Goal: Information Seeking & Learning: Learn about a topic

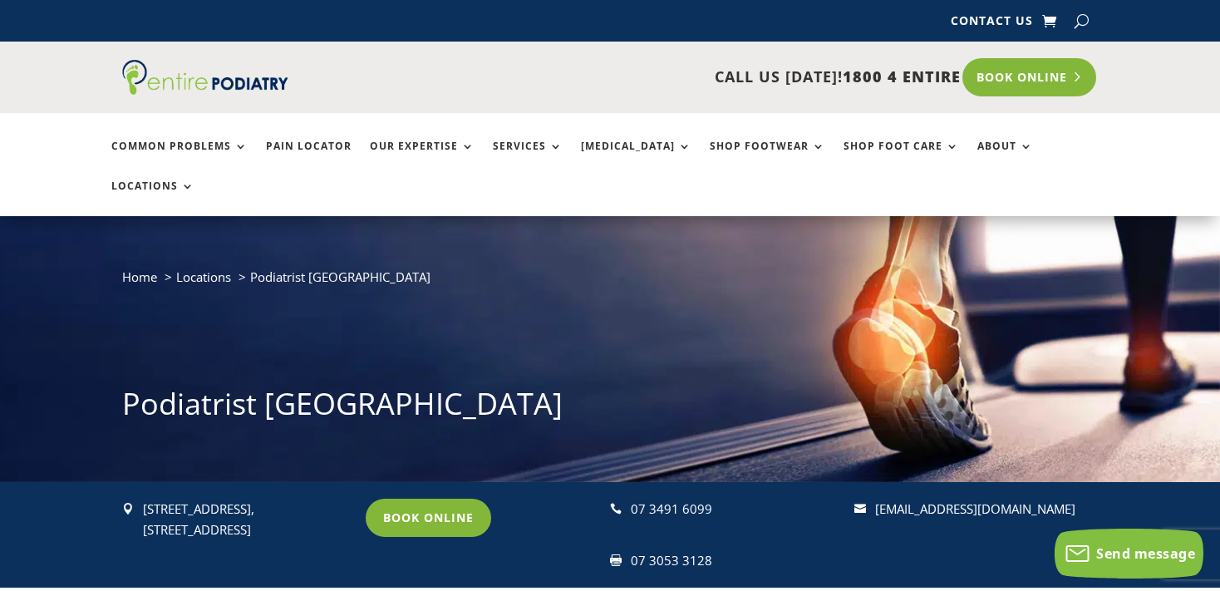
click at [1052, 81] on link "Book Online" at bounding box center [1030, 77] width 134 height 38
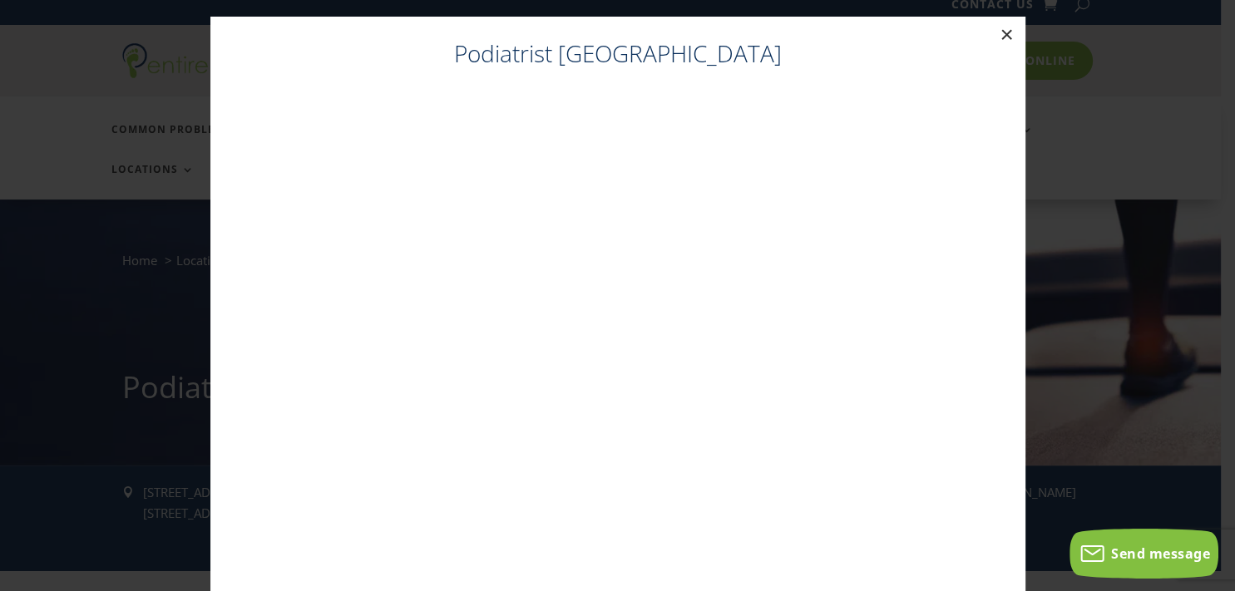
click at [1001, 32] on button "×" at bounding box center [1006, 35] width 37 height 37
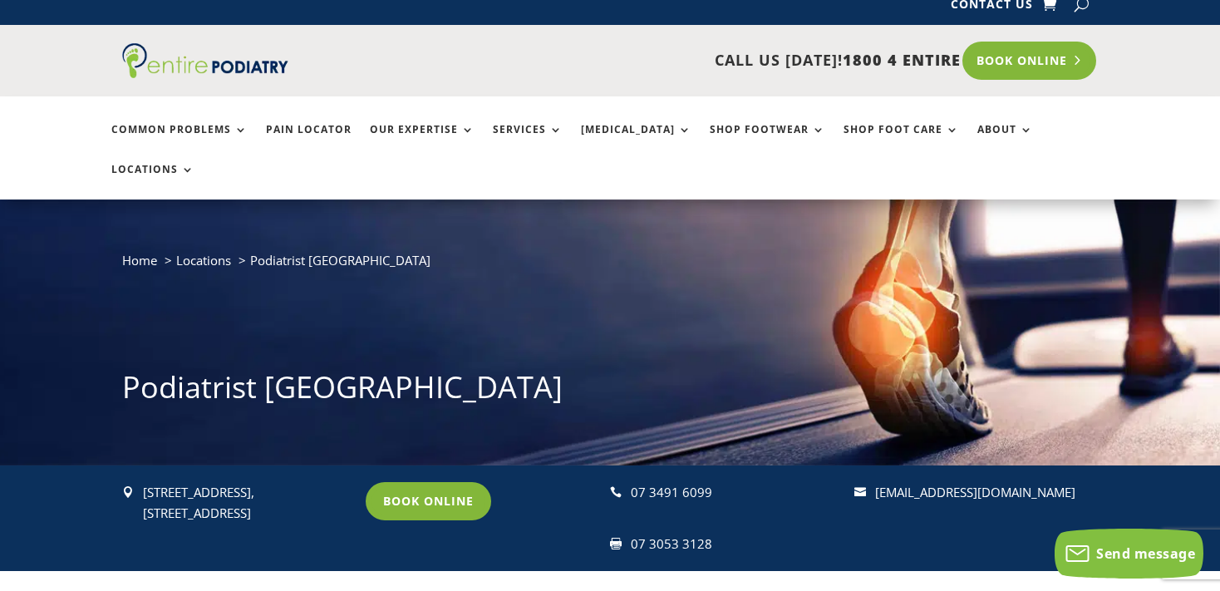
click at [1012, 65] on link "Book Online" at bounding box center [1030, 61] width 134 height 38
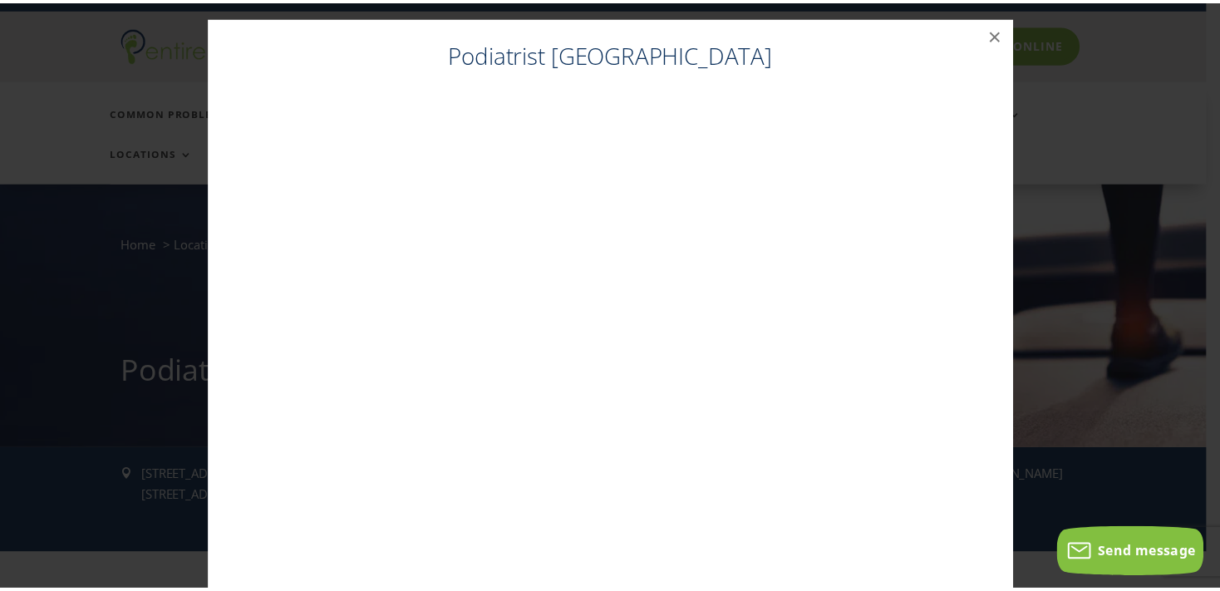
scroll to position [2, 0]
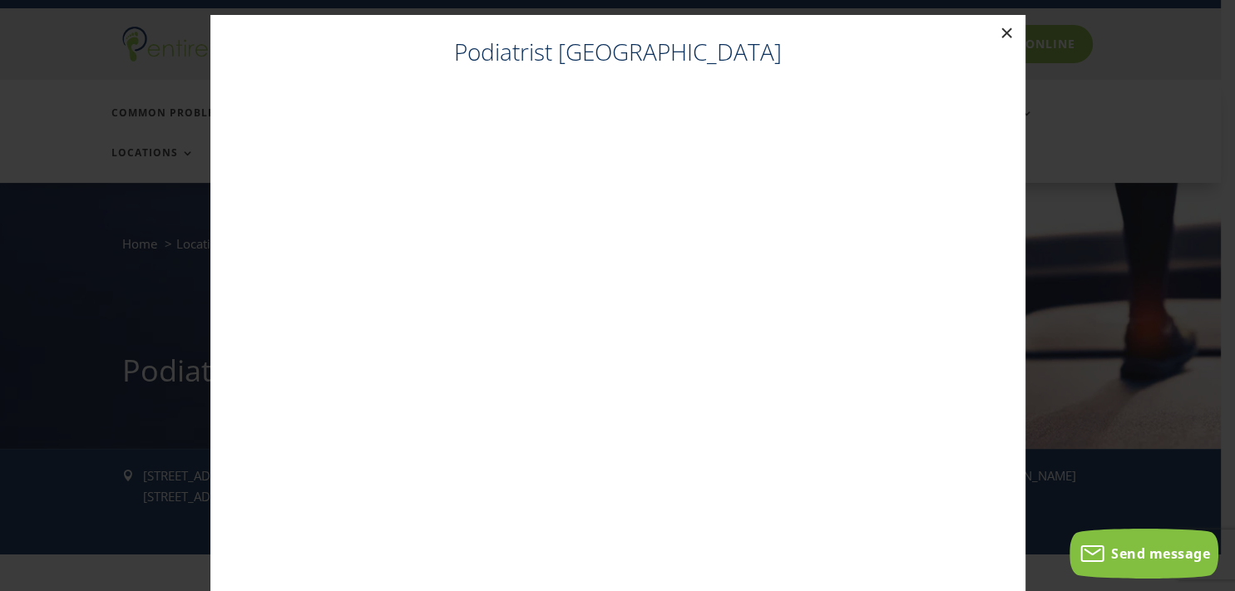
click at [1003, 35] on button "×" at bounding box center [1006, 33] width 37 height 37
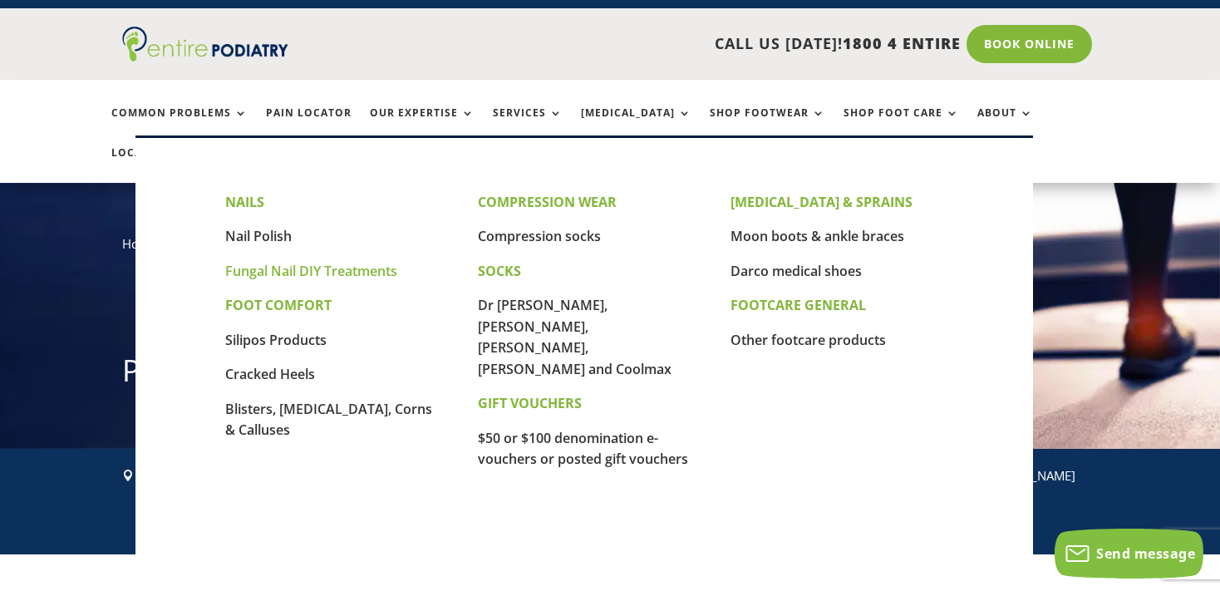
click at [329, 273] on link "Fungal Nail DIY Treatments" at bounding box center [311, 271] width 172 height 18
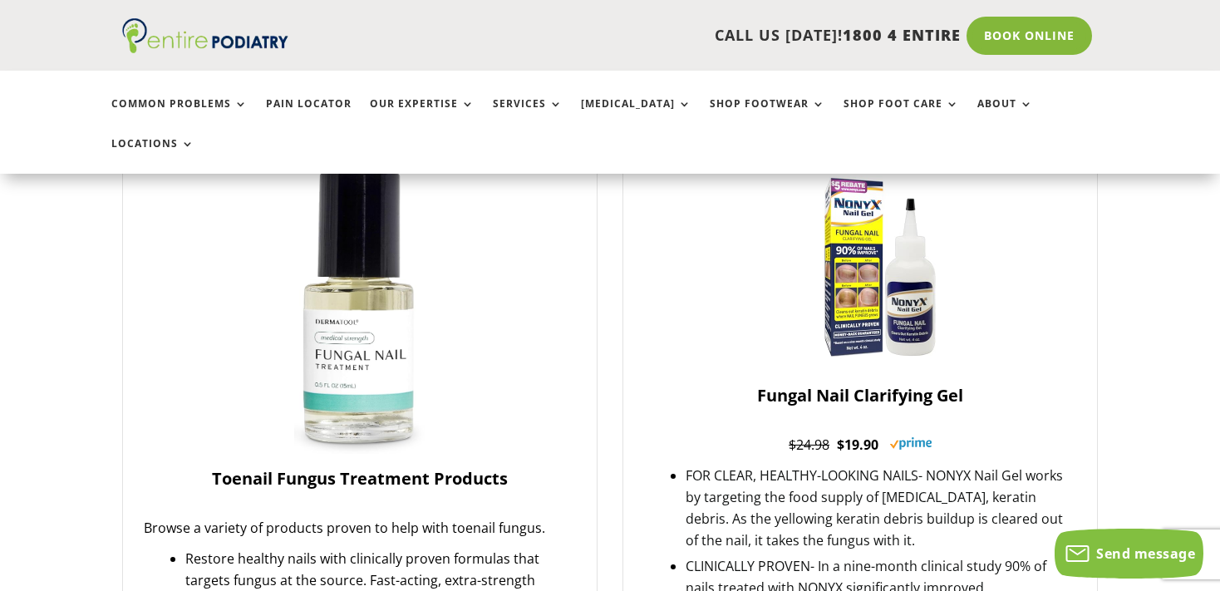
scroll to position [175, 0]
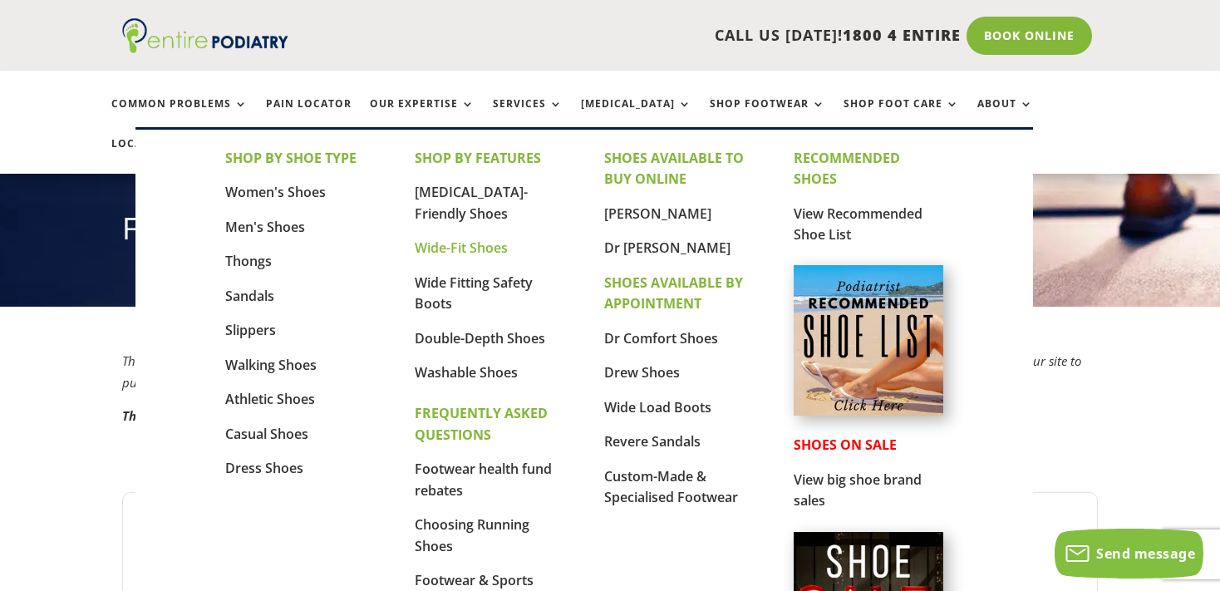
click at [471, 249] on link "Wide-Fit Shoes" at bounding box center [461, 248] width 93 height 18
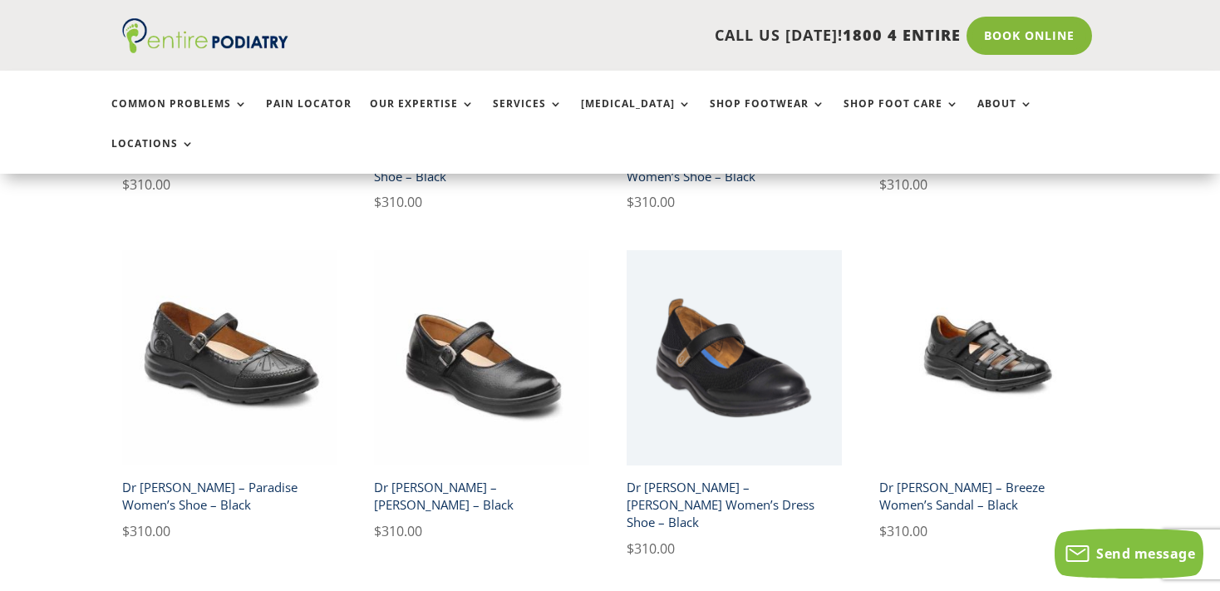
scroll to position [3073, 0]
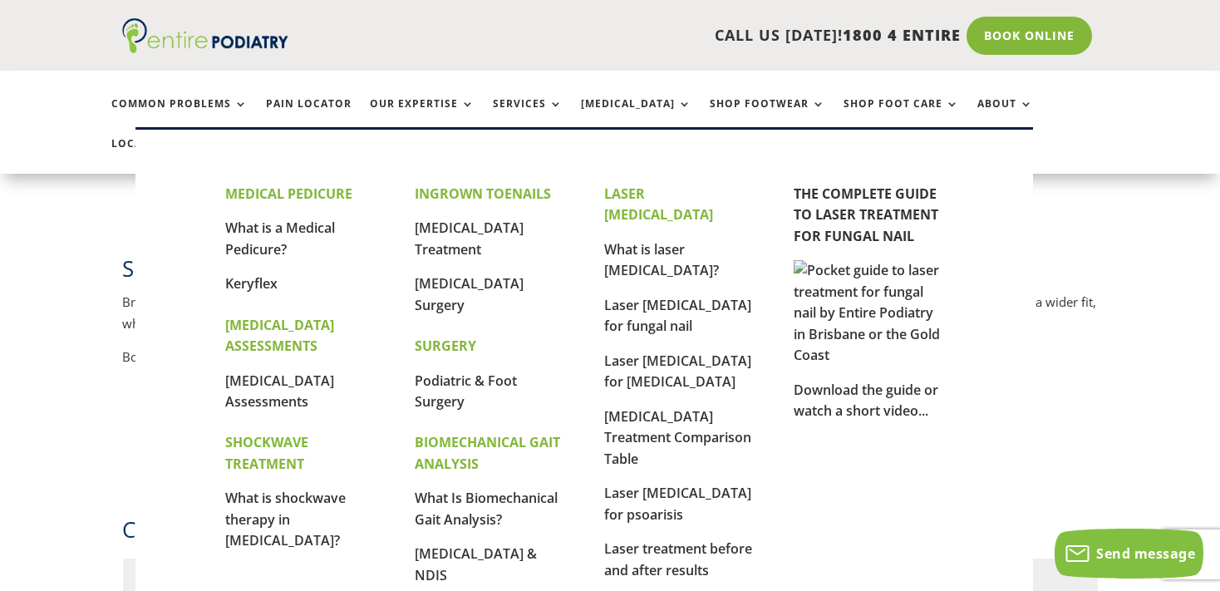
click at [653, 295] on p "Laser [MEDICAL_DATA] for fungal nail" at bounding box center [679, 323] width 150 height 56
click at [642, 296] on link "Laser [MEDICAL_DATA] for fungal nail" at bounding box center [677, 316] width 147 height 40
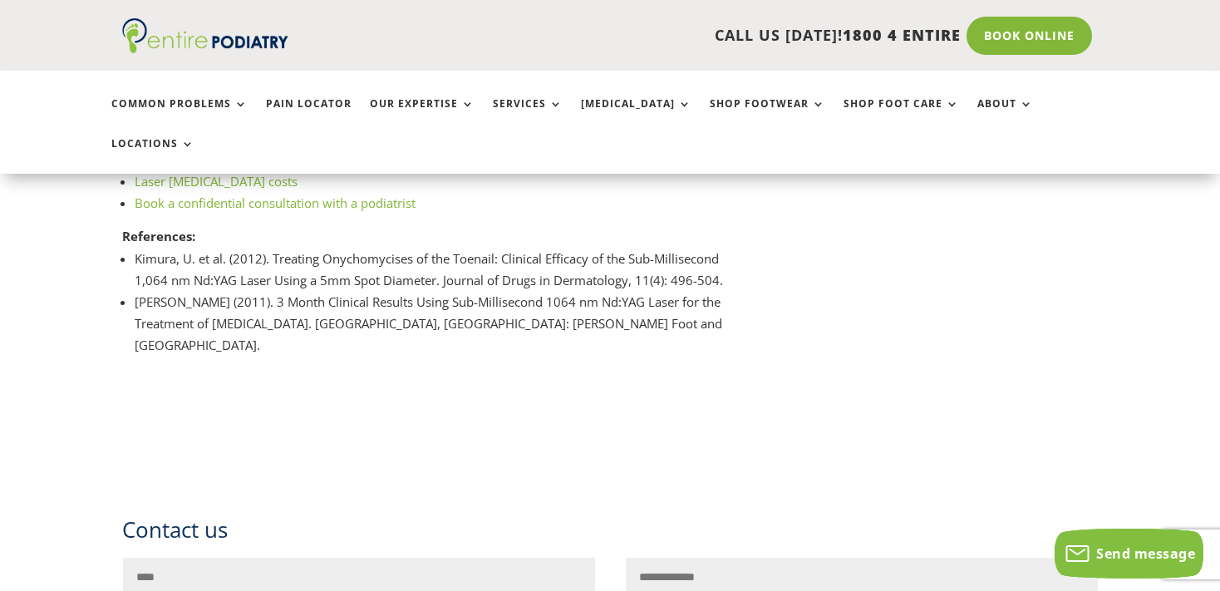
scroll to position [2721, 0]
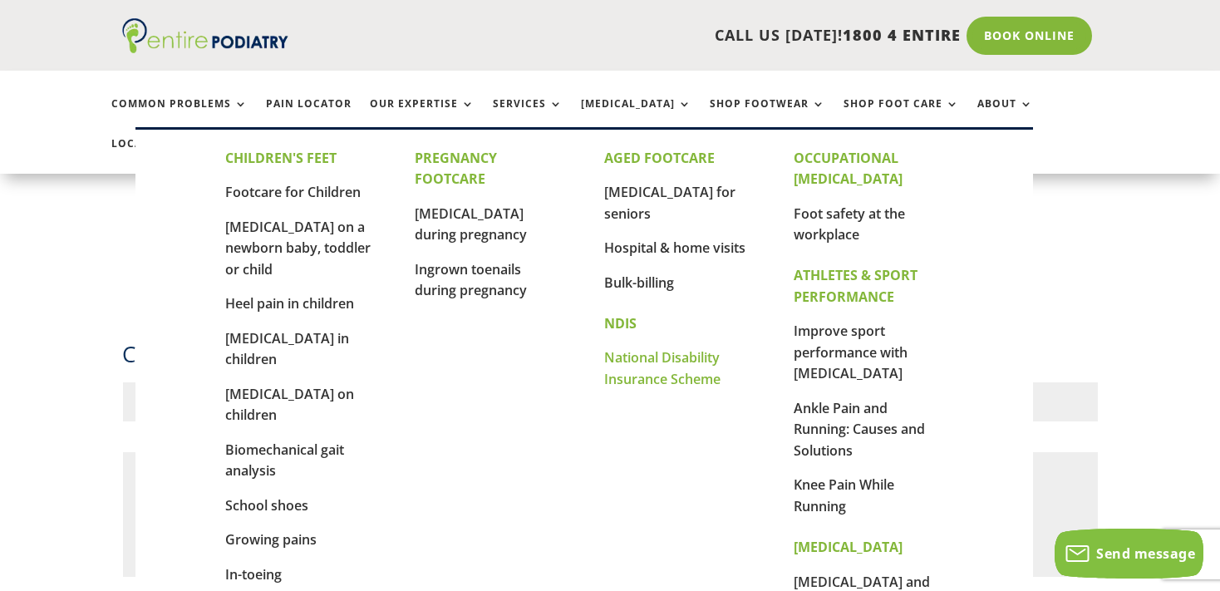
click at [675, 348] on link "National Disability Insurance Scheme" at bounding box center [662, 368] width 116 height 40
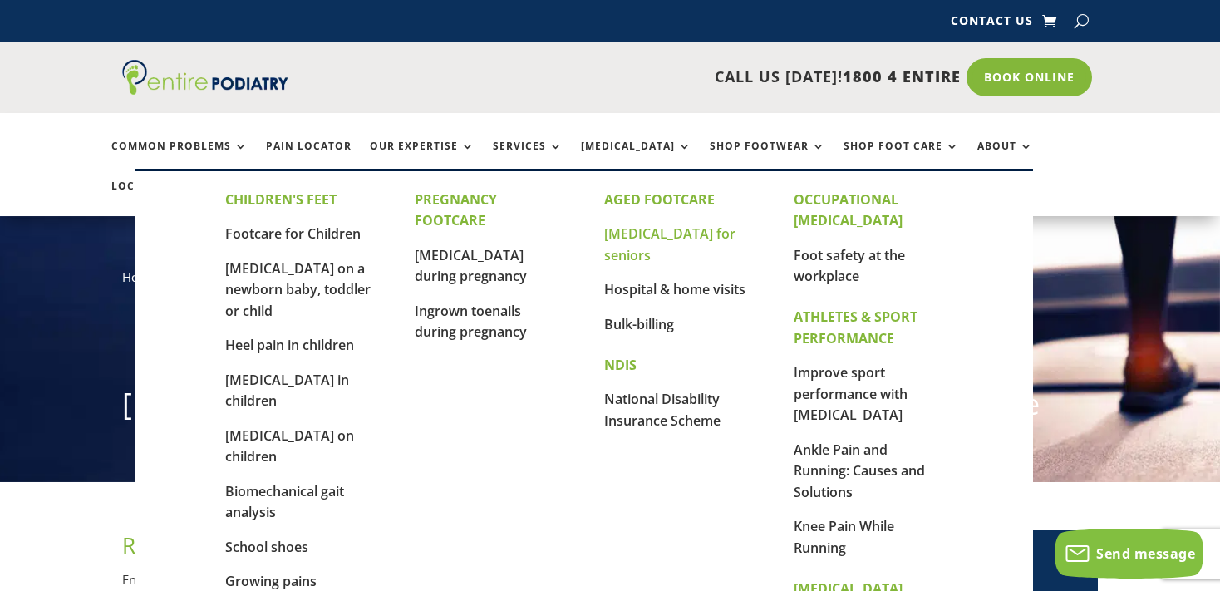
click at [650, 231] on link "[MEDICAL_DATA] for seniors" at bounding box center [669, 244] width 131 height 40
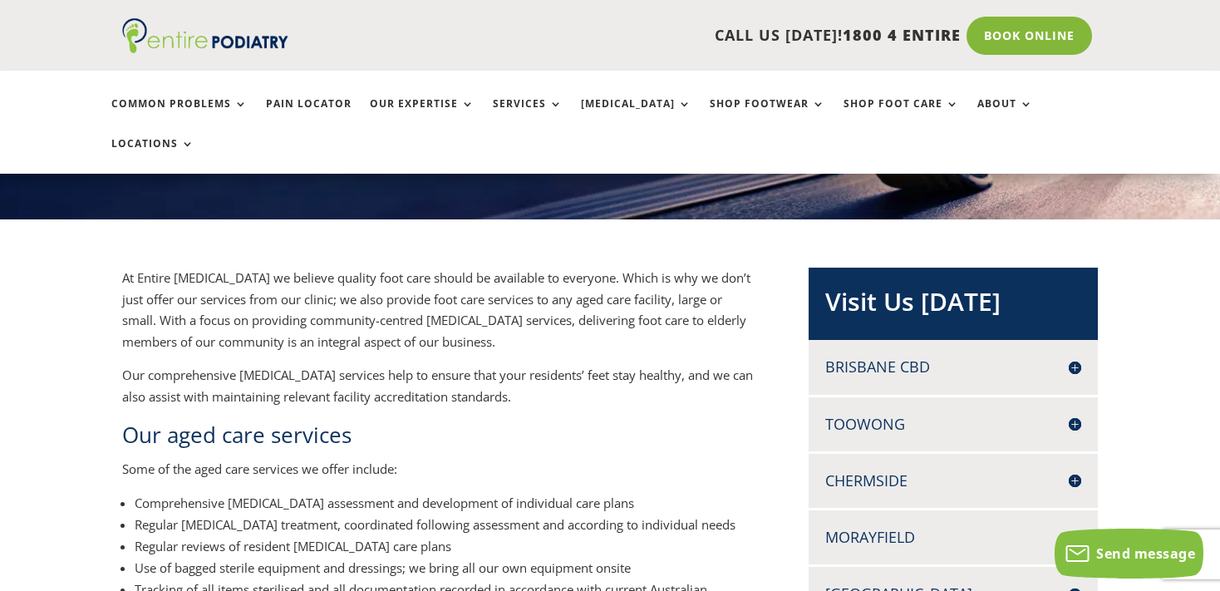
scroll to position [175, 0]
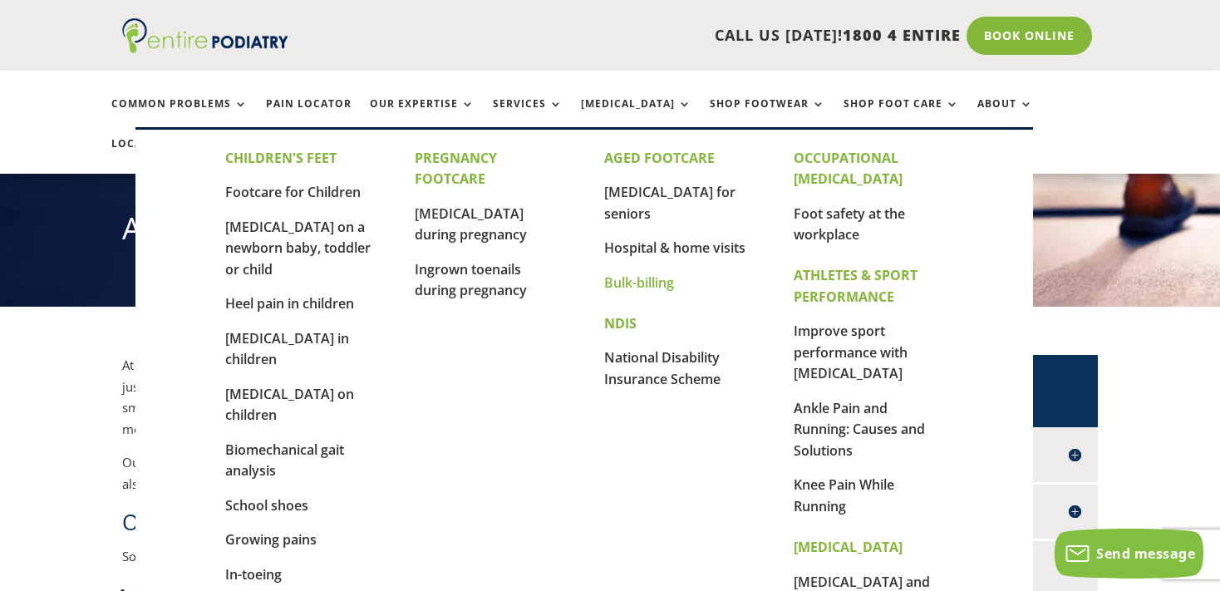
click at [657, 274] on link "Bulk-billing" at bounding box center [639, 283] width 70 height 18
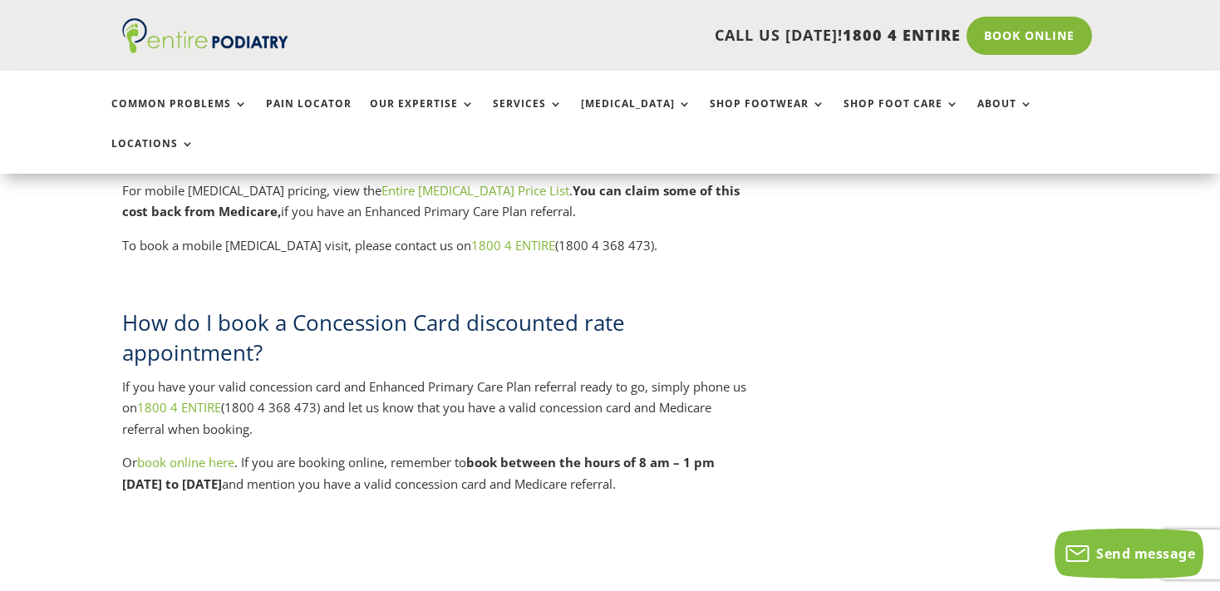
scroll to position [3248, 0]
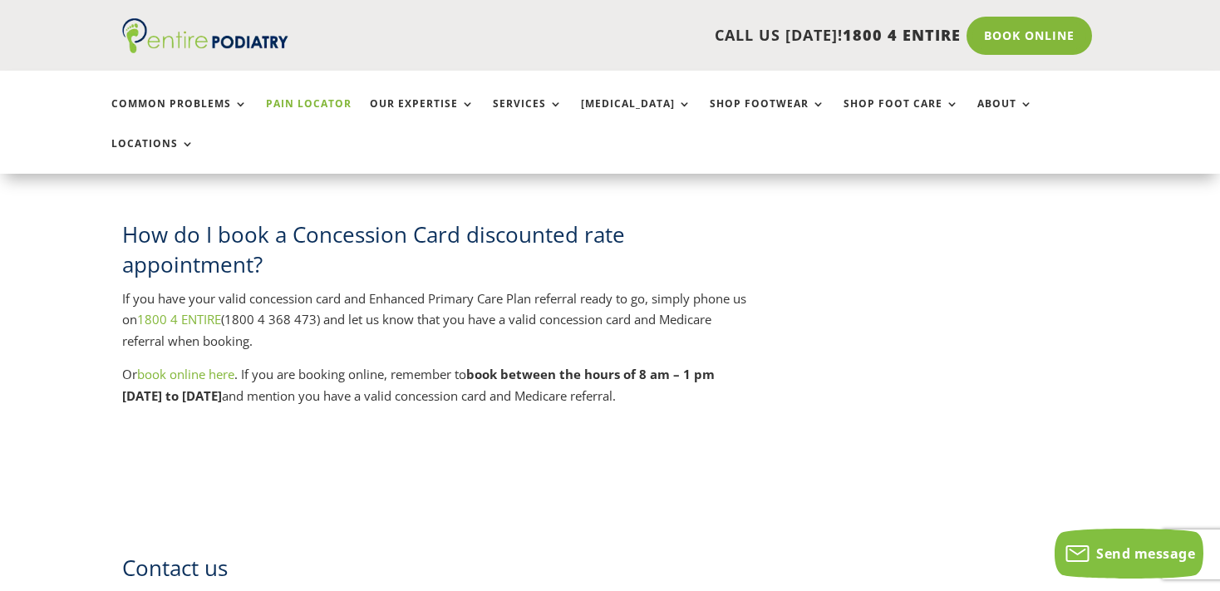
click at [324, 101] on link "Pain Locator" at bounding box center [309, 116] width 86 height 36
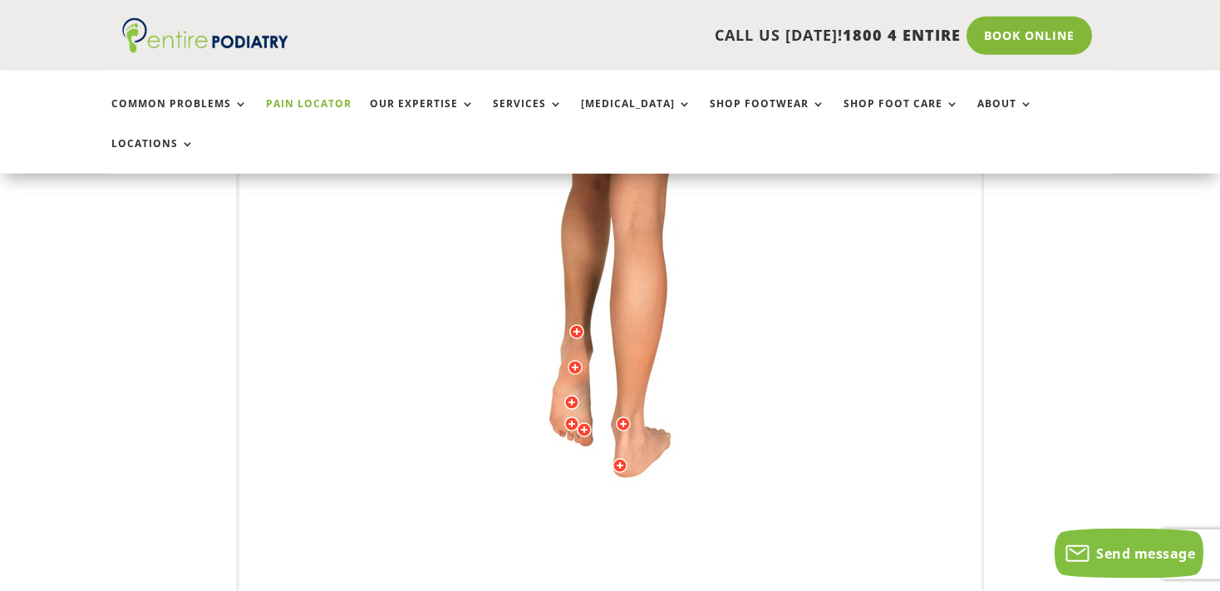
scroll to position [526, 0]
